Goal: Navigation & Orientation: Find specific page/section

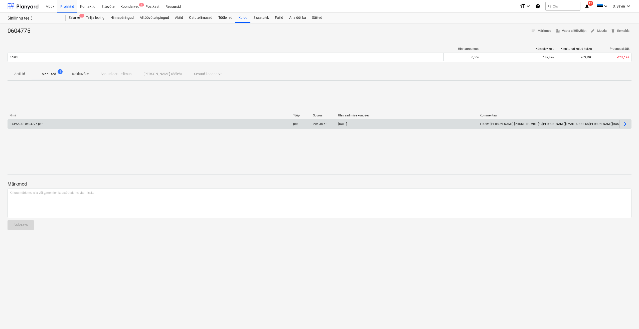
drag, startPoint x: 0, startPoint y: 0, endPoint x: 40, endPoint y: 126, distance: 131.9
click at [40, 126] on div "ESPAK AS 0604775.pdf" at bounding box center [149, 124] width 283 height 8
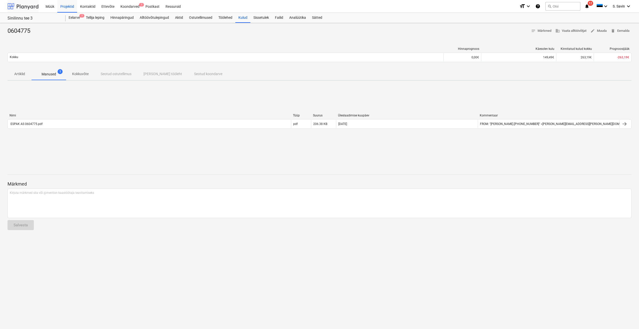
click at [32, 9] on div at bounding box center [23, 6] width 31 height 13
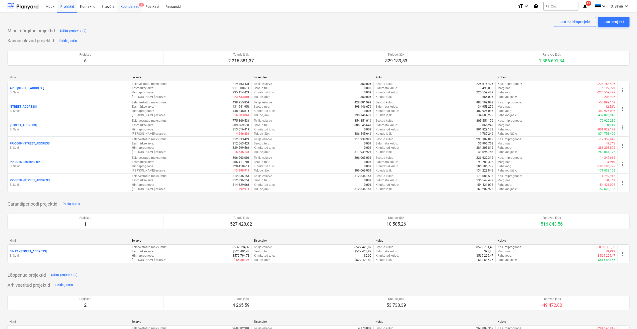
click at [122, 6] on div "Koondarved 1" at bounding box center [129, 6] width 25 height 13
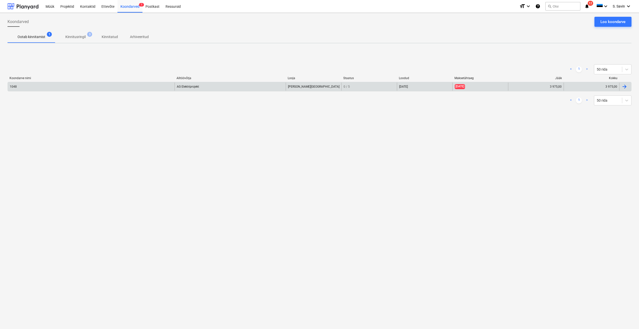
click at [32, 86] on div "1048" at bounding box center [91, 87] width 167 height 8
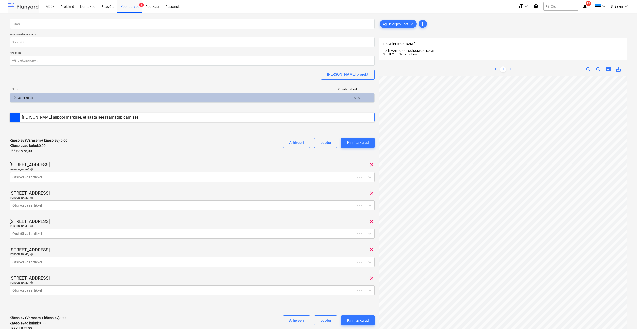
click at [28, 4] on div at bounding box center [23, 6] width 31 height 13
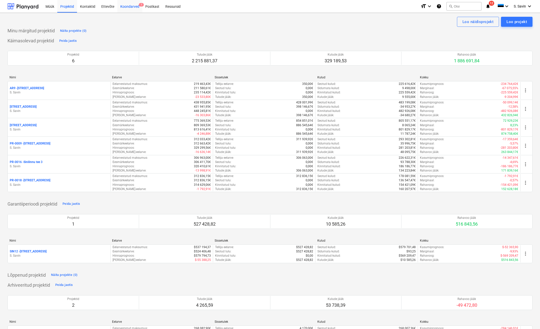
click at [122, 5] on div "Koondarved 1" at bounding box center [129, 6] width 25 height 13
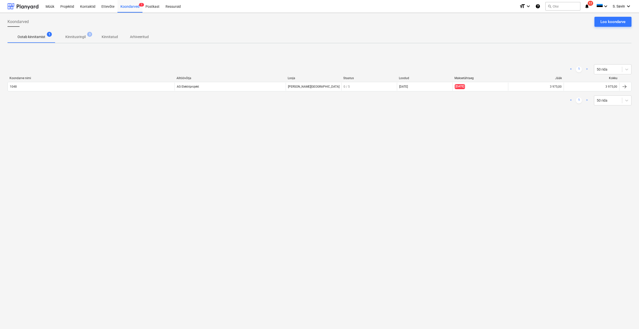
click at [67, 37] on p "Kinnitusringil" at bounding box center [75, 36] width 20 height 5
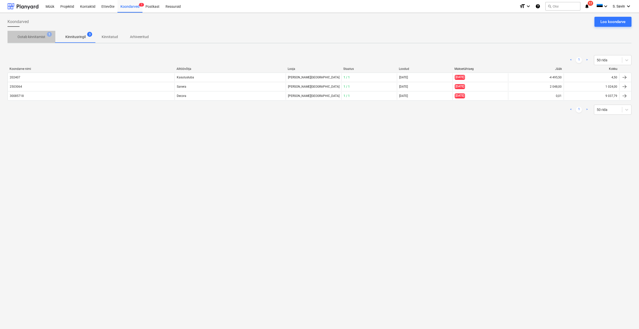
click at [28, 39] on p "Ootab kinnitamist" at bounding box center [32, 36] width 28 height 5
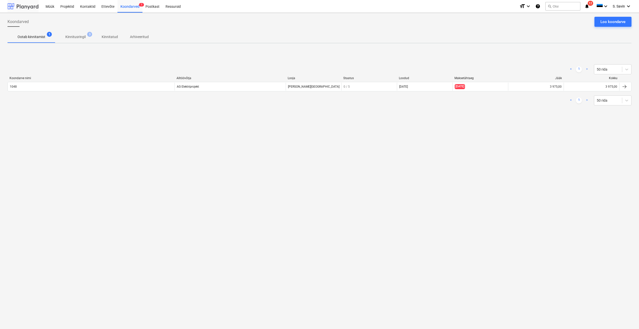
click at [34, 8] on div at bounding box center [23, 6] width 31 height 13
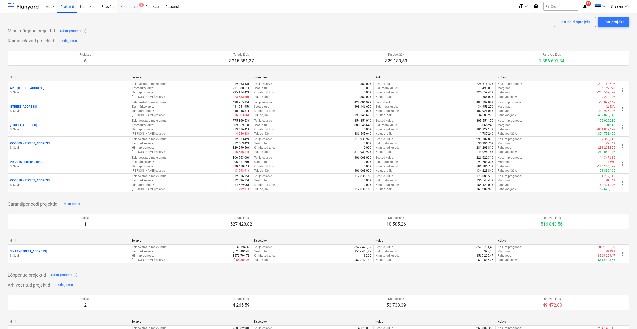
click at [123, 6] on div "Koondarved 1" at bounding box center [129, 6] width 25 height 13
